Goal: Information Seeking & Learning: Understand process/instructions

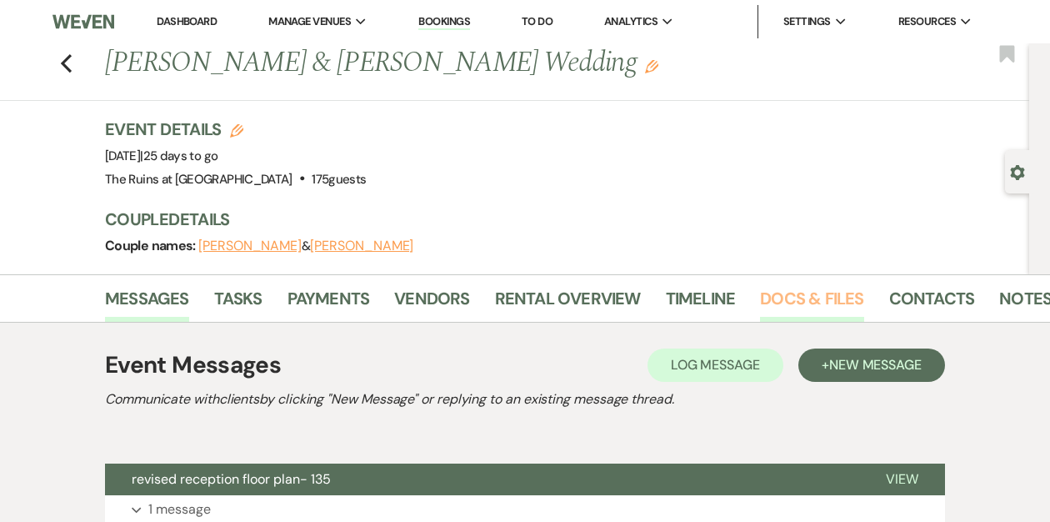
click at [803, 299] on link "Docs & Files" at bounding box center [811, 303] width 103 height 37
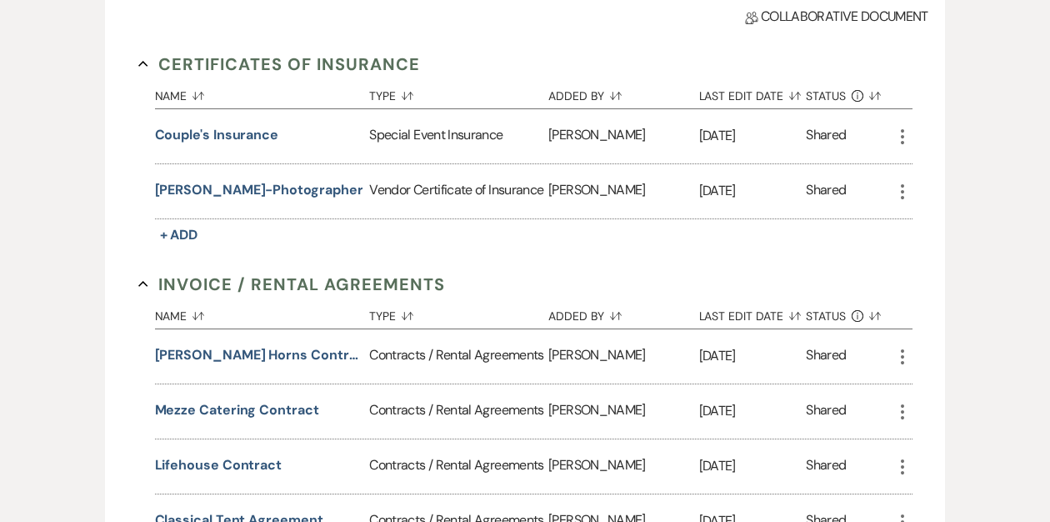
scroll to position [476, 0]
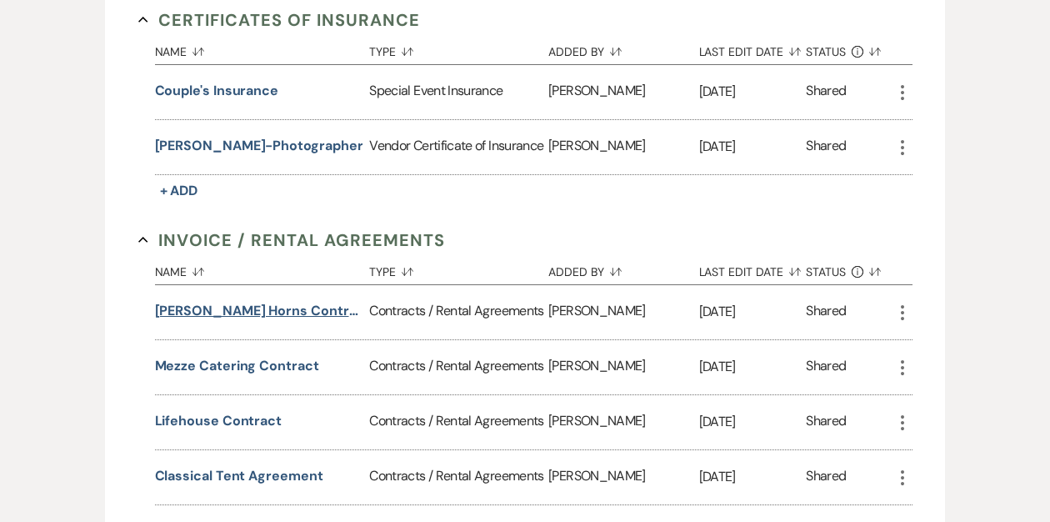
click at [250, 308] on button "[PERSON_NAME] Horns Contract" at bounding box center [259, 311] width 208 height 20
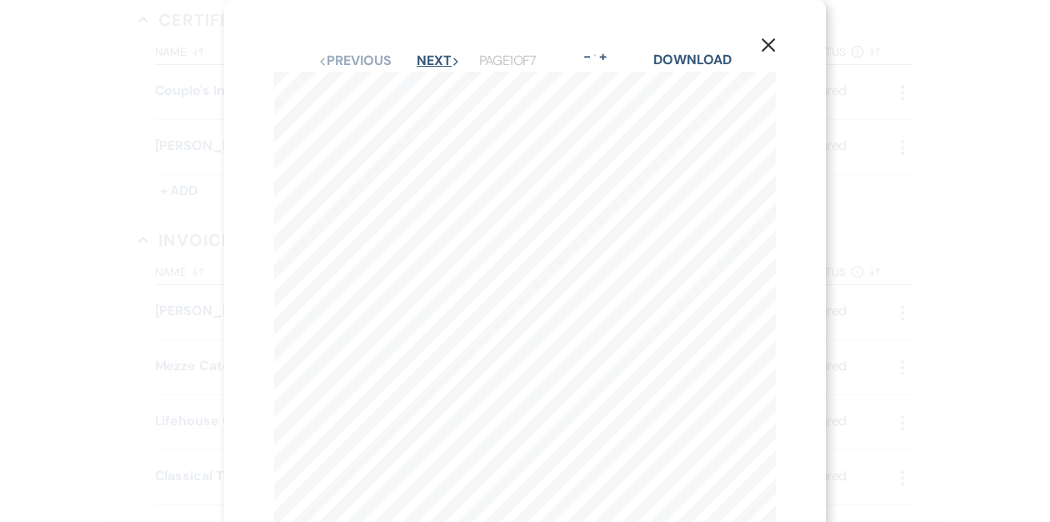
click at [436, 68] on button "Next Next" at bounding box center [438, 60] width 43 height 13
click at [436, 68] on button "Next Next" at bounding box center [437, 60] width 43 height 13
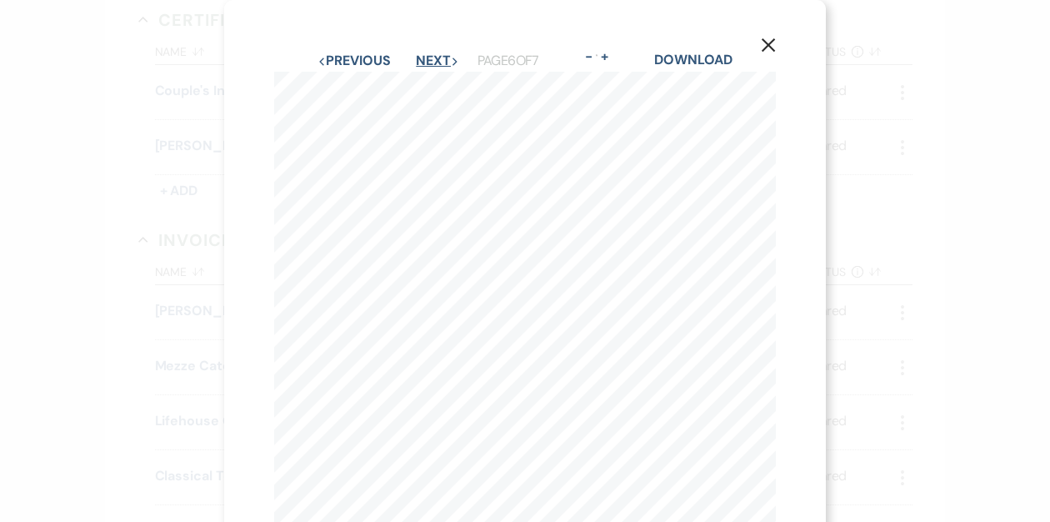
click at [436, 68] on button "Next Next" at bounding box center [437, 60] width 43 height 13
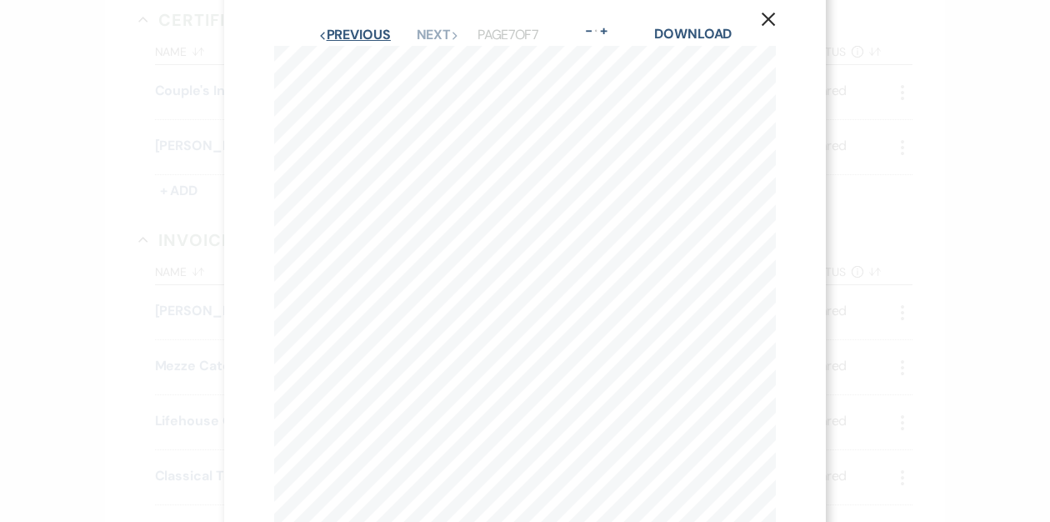
scroll to position [0, 0]
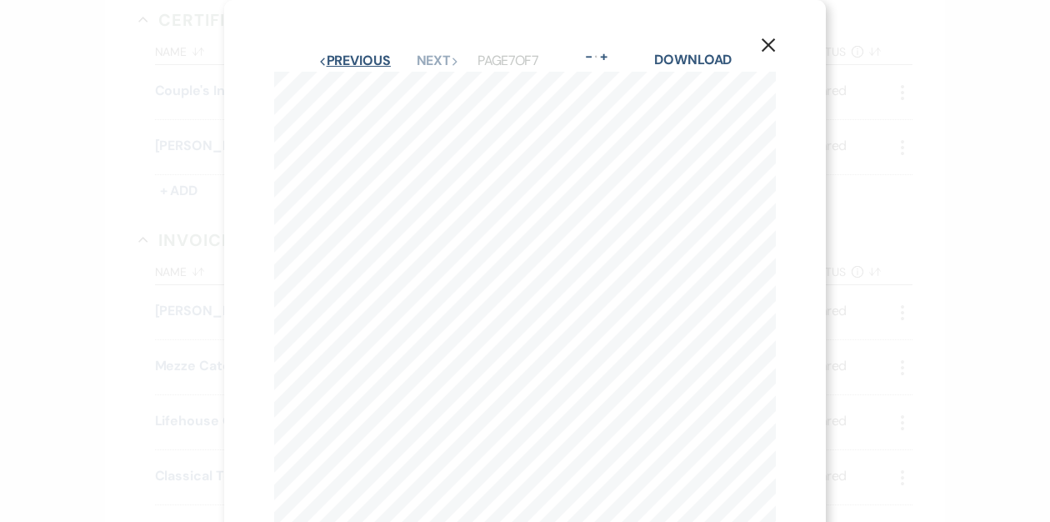
click at [353, 58] on button "Previous Previous" at bounding box center [354, 60] width 73 height 13
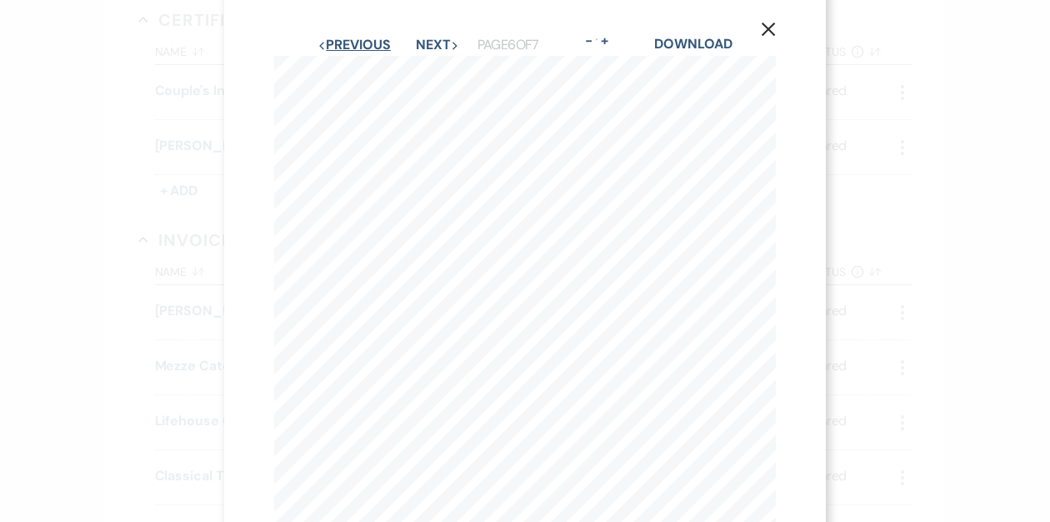
click at [353, 41] on button "Previous Previous" at bounding box center [354, 44] width 73 height 13
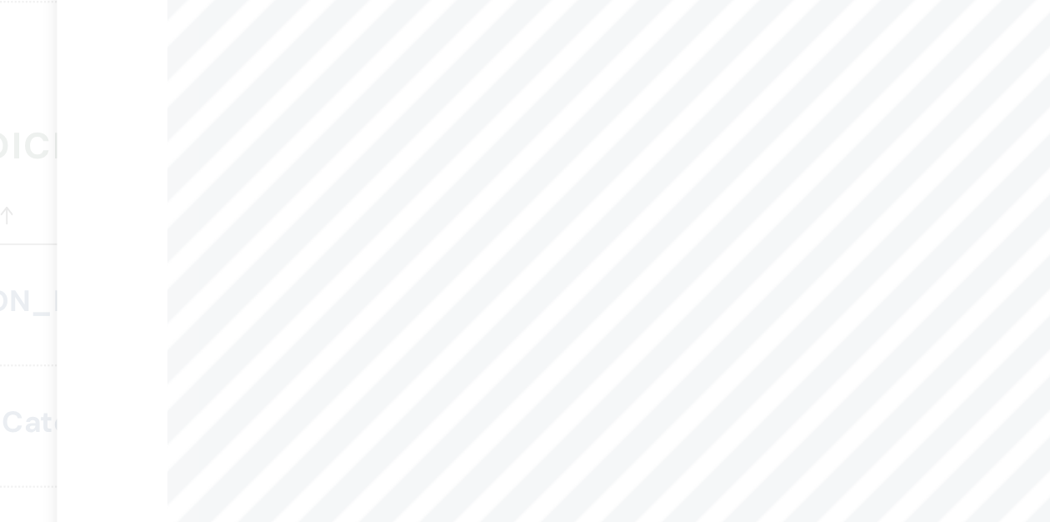
scroll to position [0, 0]
